Goal: Find specific page/section: Find specific page/section

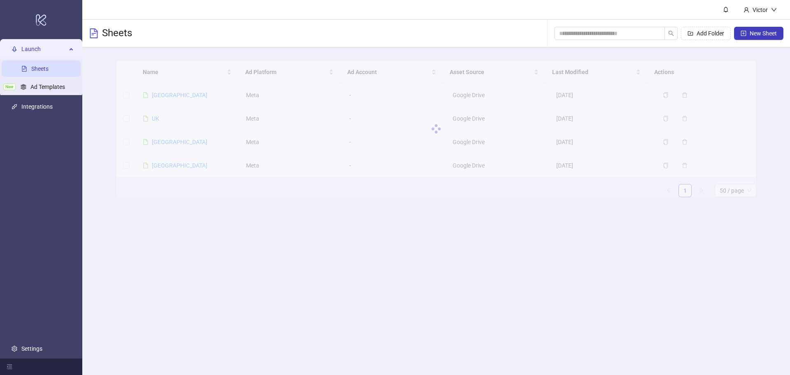
click at [118, 35] on h3 "Sheets" at bounding box center [117, 33] width 30 height 13
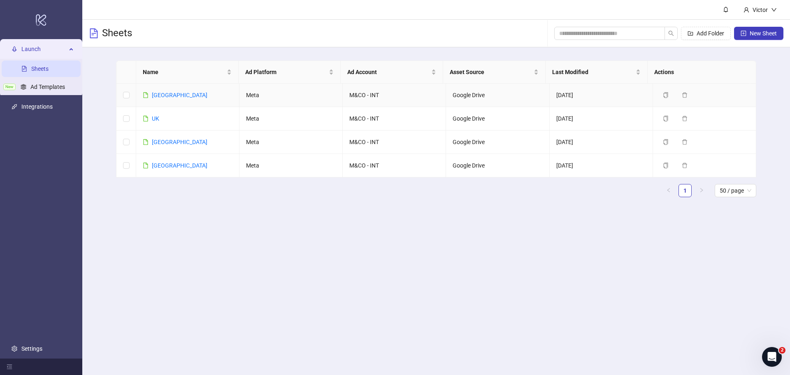
click at [172, 98] on td "[GEOGRAPHIC_DATA]" at bounding box center [187, 95] width 103 height 23
click at [164, 95] on link "[GEOGRAPHIC_DATA]" at bounding box center [180, 95] width 56 height 7
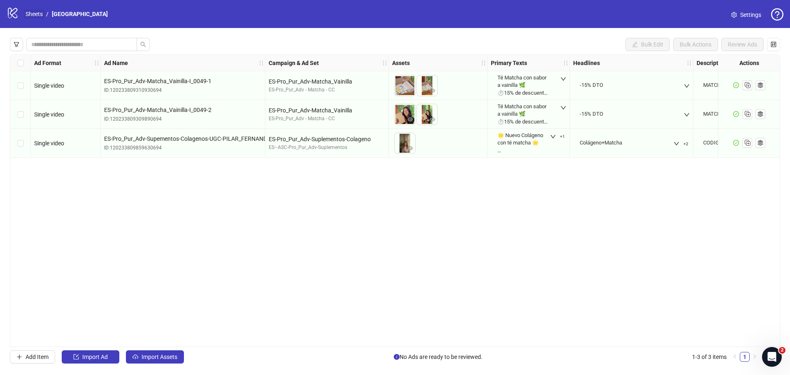
click at [30, 10] on link "Sheets" at bounding box center [34, 13] width 21 height 9
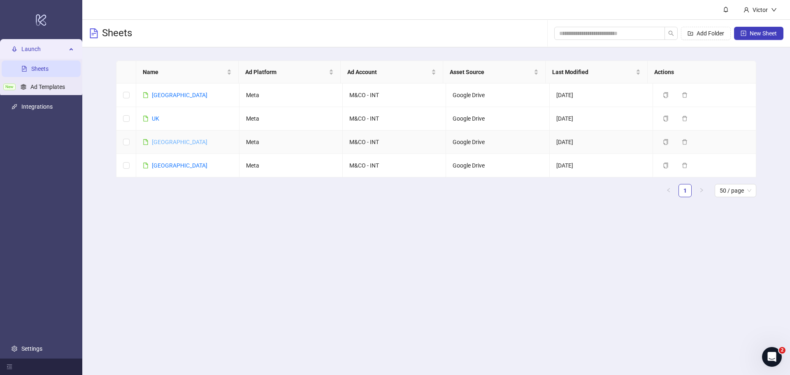
click at [171, 141] on link "[GEOGRAPHIC_DATA]" at bounding box center [180, 142] width 56 height 7
click at [157, 97] on link "[GEOGRAPHIC_DATA]" at bounding box center [180, 95] width 56 height 7
